Goal: Task Accomplishment & Management: Use online tool/utility

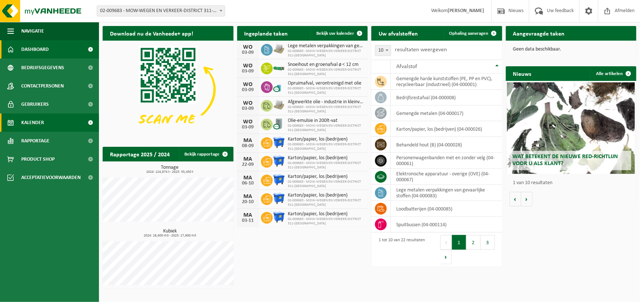
click at [33, 118] on span "Kalender" at bounding box center [32, 123] width 23 height 18
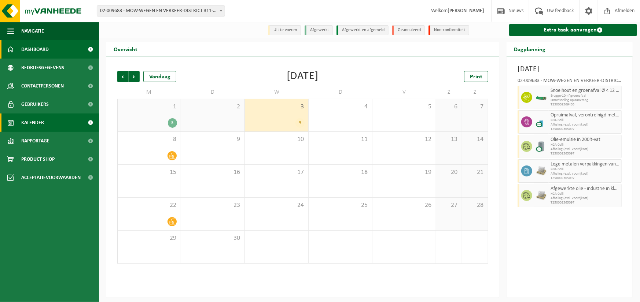
click at [39, 53] on span "Dashboard" at bounding box center [34, 49] width 27 height 18
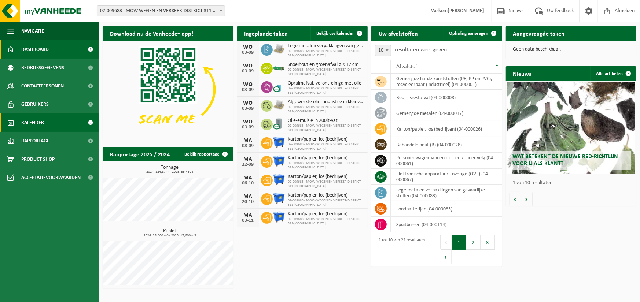
click at [34, 125] on span "Kalender" at bounding box center [32, 123] width 23 height 18
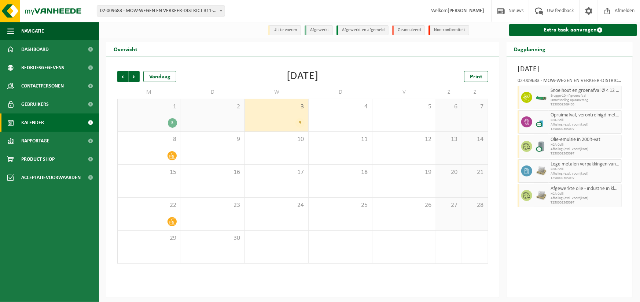
click at [173, 124] on div "3" at bounding box center [172, 123] width 9 height 10
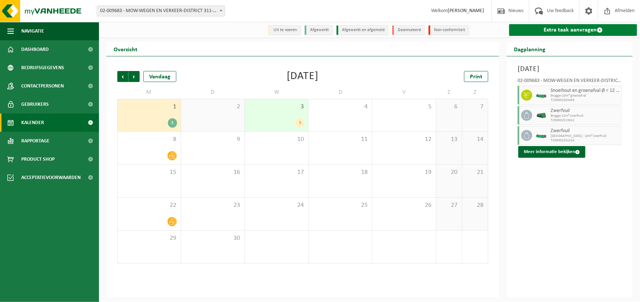
click at [565, 30] on link "Extra taak aanvragen" at bounding box center [573, 30] width 128 height 12
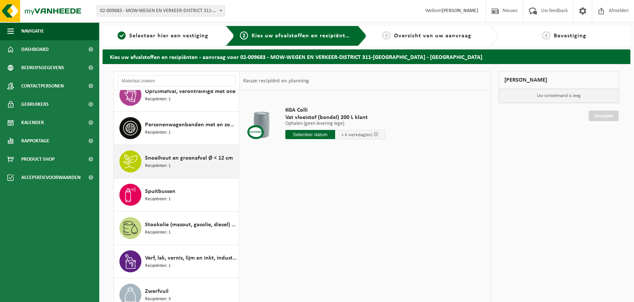
scroll to position [55, 0]
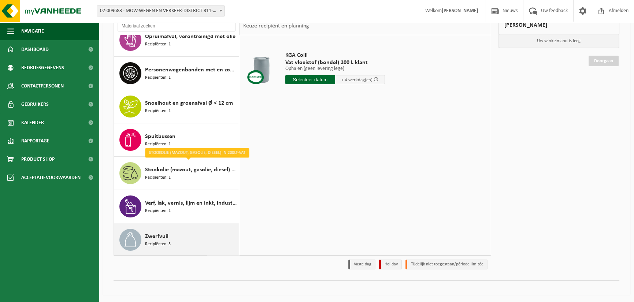
click at [174, 234] on div "Zwerfvuil Recipiënten: 3" at bounding box center [191, 240] width 92 height 22
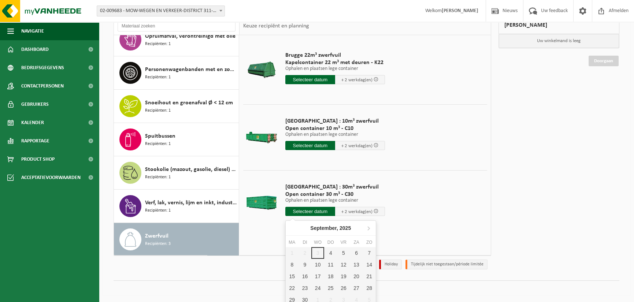
click at [304, 213] on input "text" at bounding box center [310, 211] width 50 height 9
click at [332, 252] on div "4" at bounding box center [330, 253] width 13 height 12
type input "Van [DATE]"
type input "[DATE]"
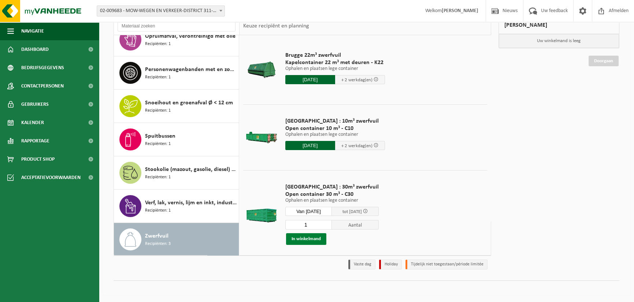
click at [308, 240] on button "In winkelmand" at bounding box center [306, 239] width 40 height 12
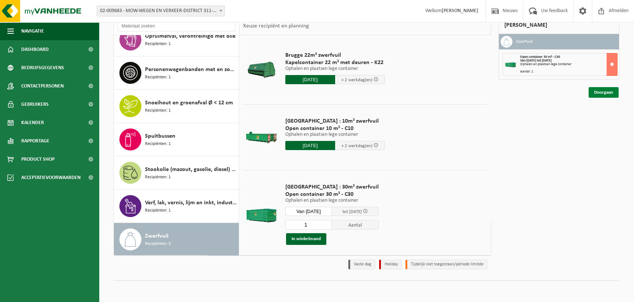
click at [603, 91] on link "Doorgaan" at bounding box center [604, 92] width 30 height 11
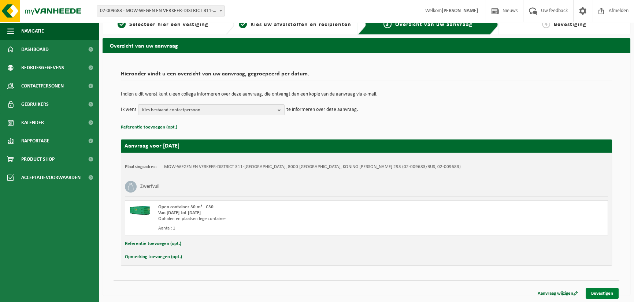
click at [606, 292] on link "Bevestigen" at bounding box center [602, 293] width 33 height 11
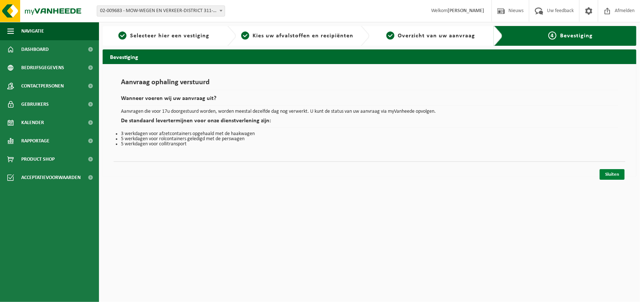
click at [612, 171] on link "Sluiten" at bounding box center [611, 174] width 25 height 11
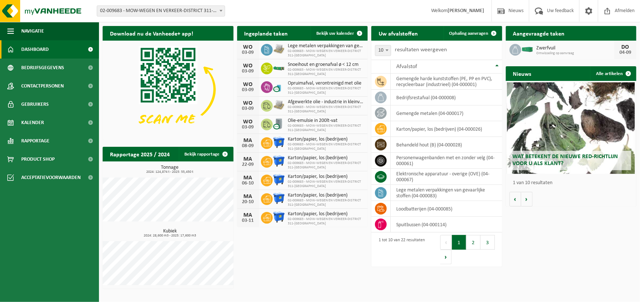
click at [38, 47] on span "Dashboard" at bounding box center [34, 49] width 27 height 18
click at [32, 123] on span "Kalender" at bounding box center [32, 123] width 23 height 18
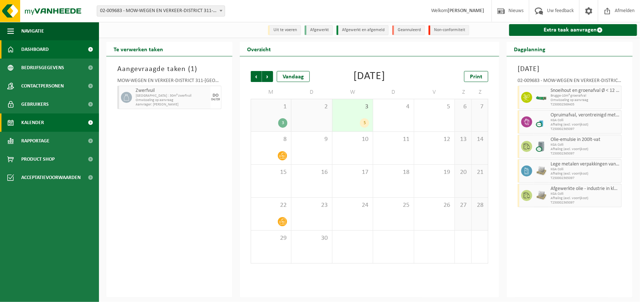
click at [39, 52] on span "Dashboard" at bounding box center [34, 49] width 27 height 18
